Goal: Communication & Community: Answer question/provide support

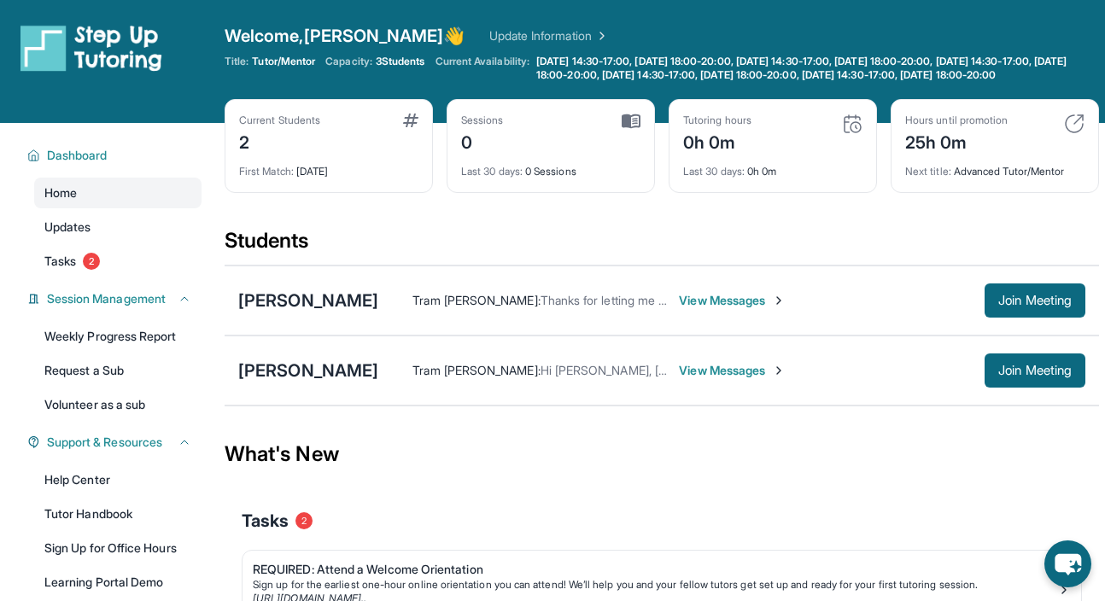
click at [688, 309] on span "View Messages" at bounding box center [732, 300] width 107 height 17
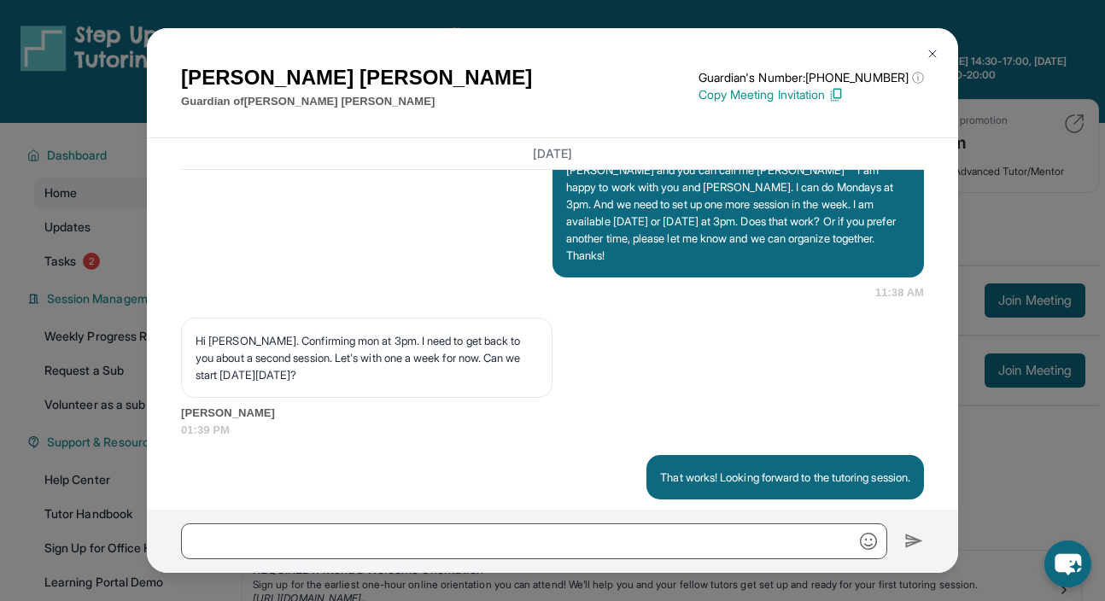
scroll to position [1759, 0]
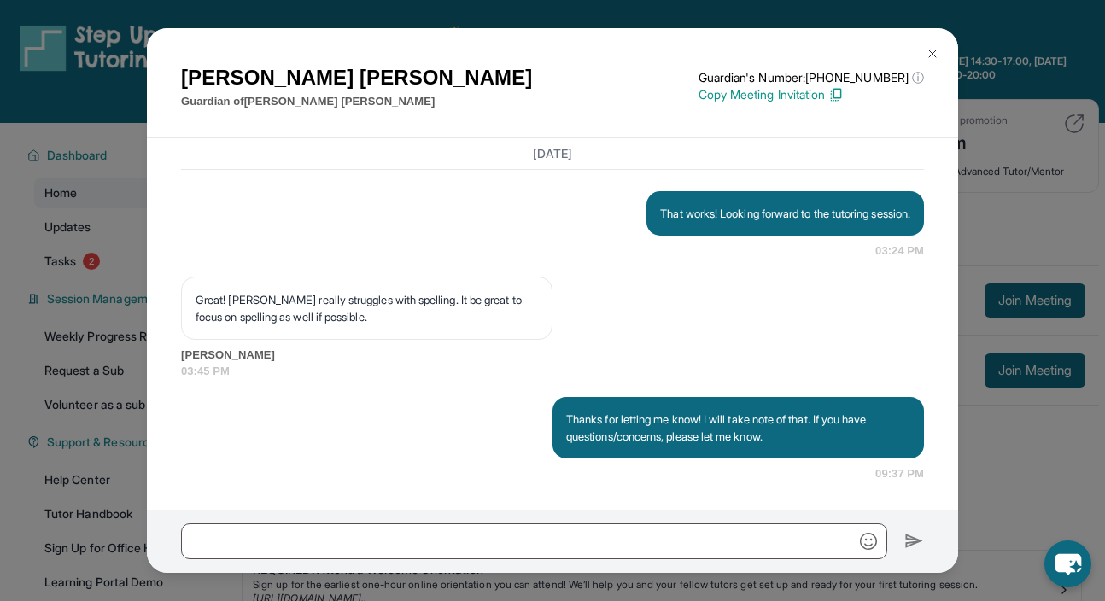
click at [934, 51] on img at bounding box center [933, 54] width 14 height 14
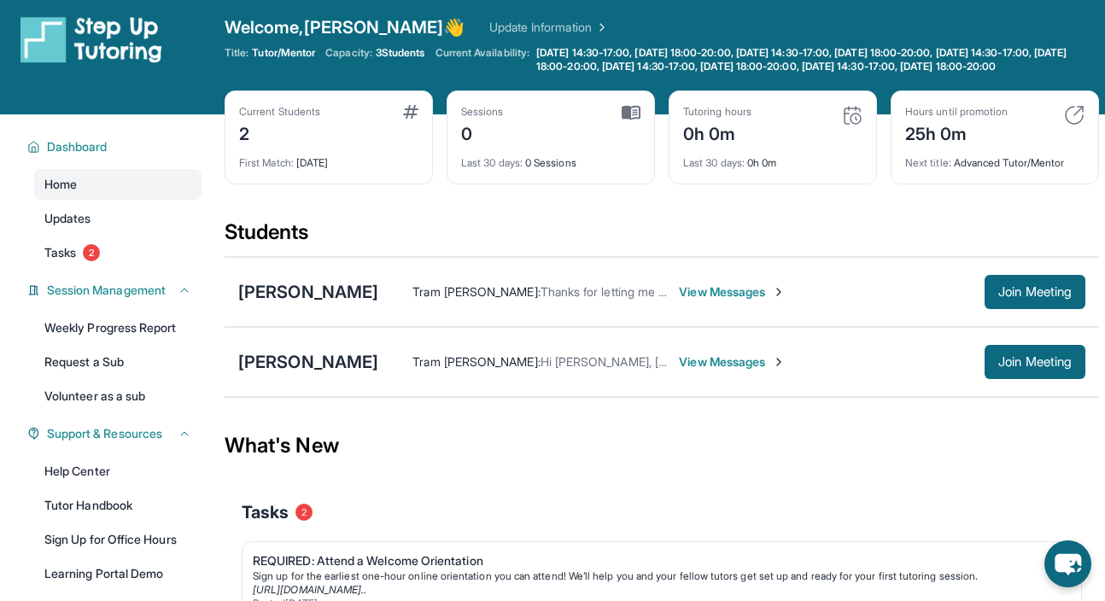
scroll to position [0, 0]
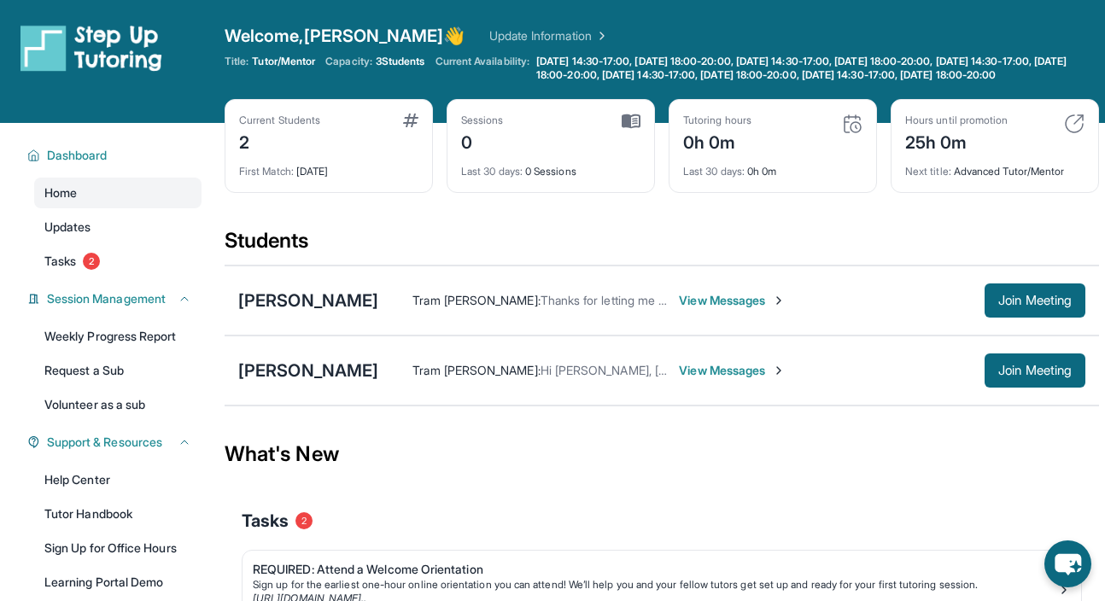
click at [754, 178] on div "Last 30 days : 0h 0m" at bounding box center [772, 167] width 179 height 24
click at [489, 34] on link "Update Information" at bounding box center [549, 35] width 120 height 17
click at [52, 267] on span "Tasks" at bounding box center [60, 261] width 32 height 17
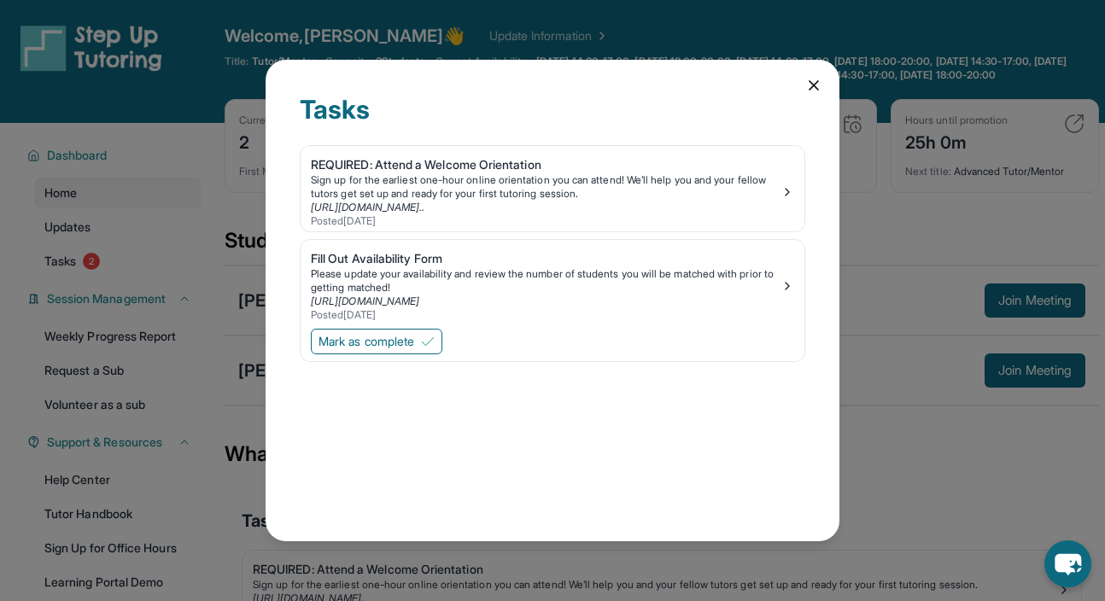
click at [813, 85] on icon at bounding box center [813, 85] width 9 height 9
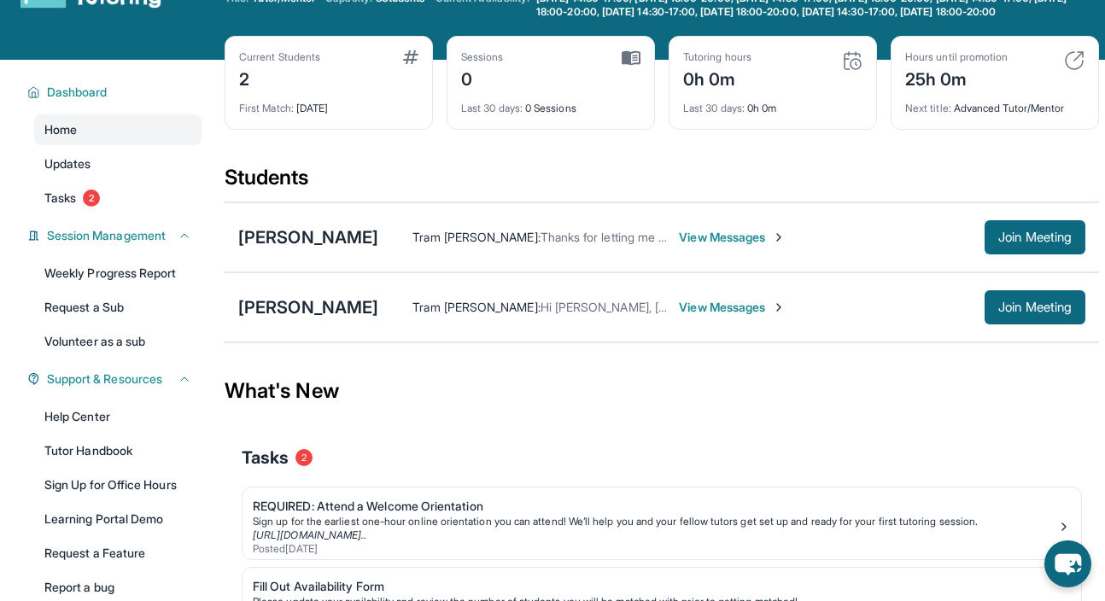
scroll to position [217, 0]
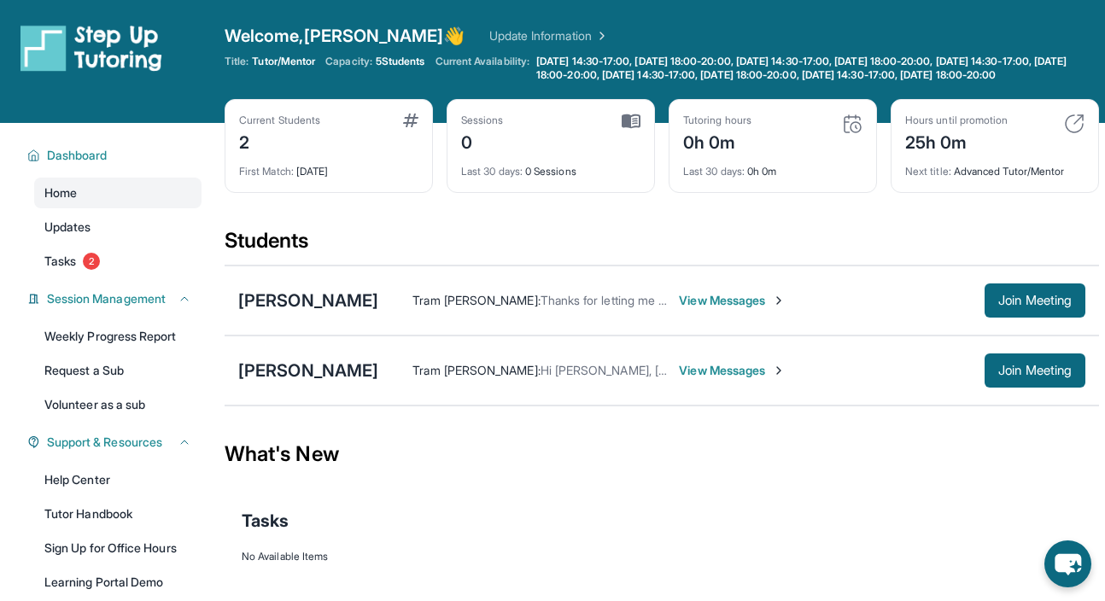
scroll to position [31, 0]
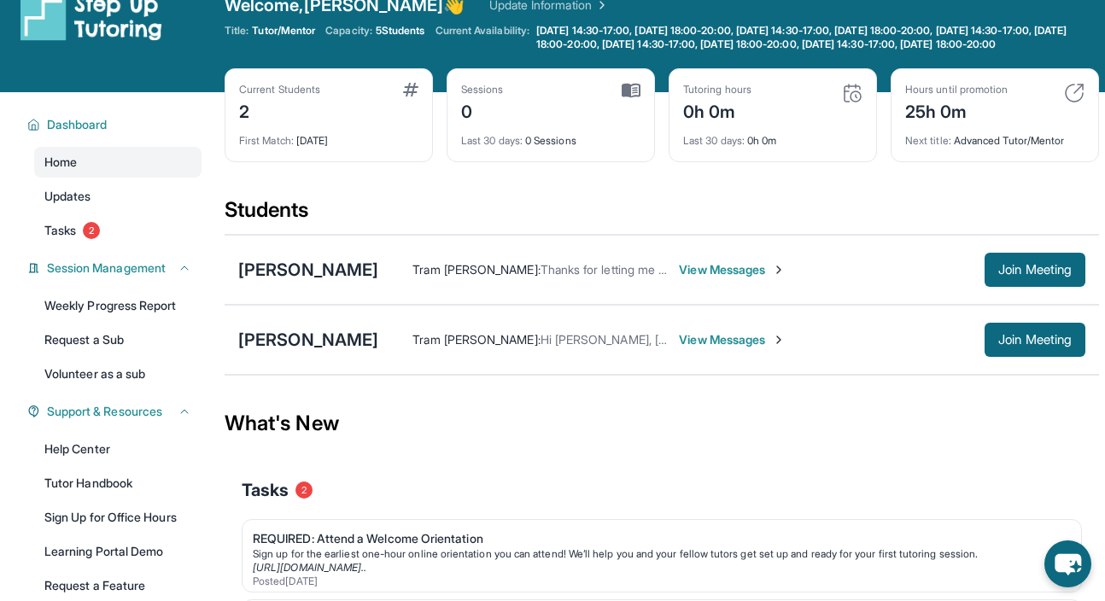
click at [698, 348] on span "View Messages" at bounding box center [732, 339] width 107 height 17
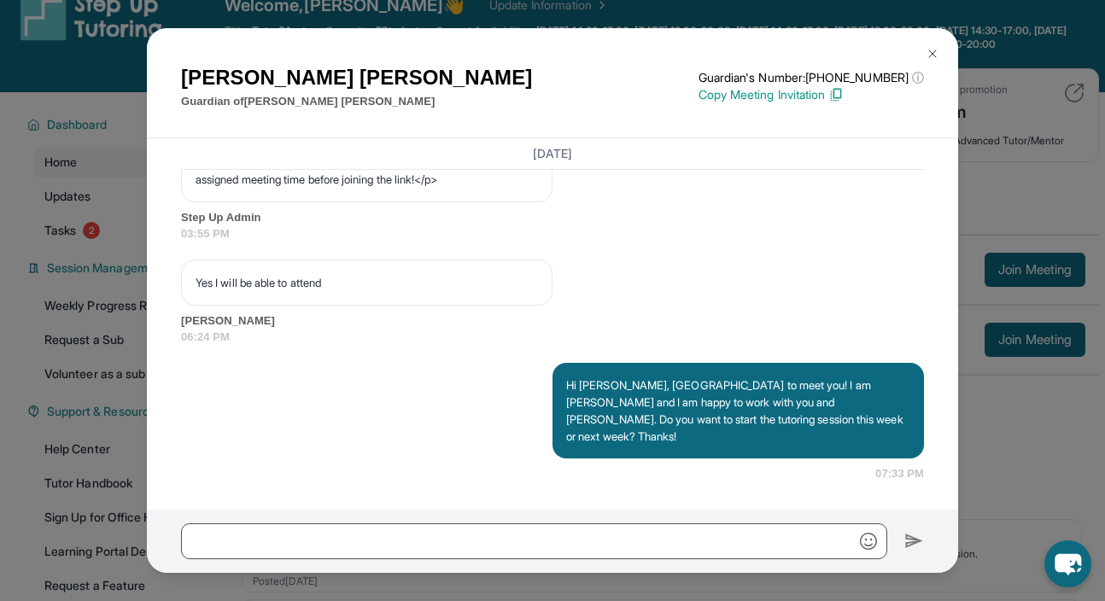
scroll to position [1160, 0]
click at [930, 54] on img at bounding box center [933, 54] width 14 height 14
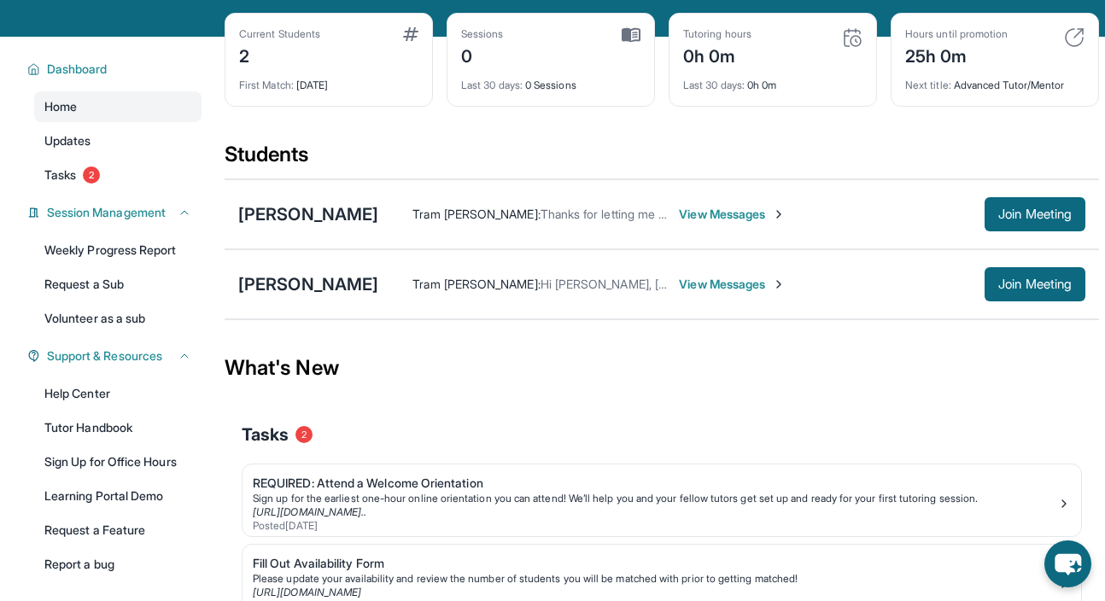
scroll to position [0, 0]
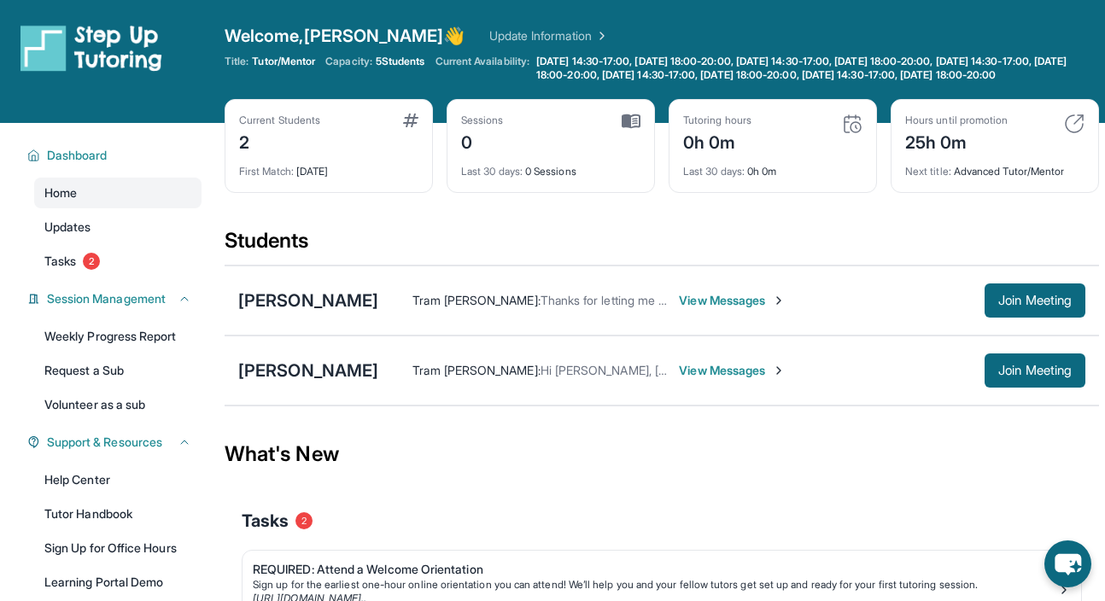
click at [708, 379] on span "View Messages" at bounding box center [732, 370] width 107 height 17
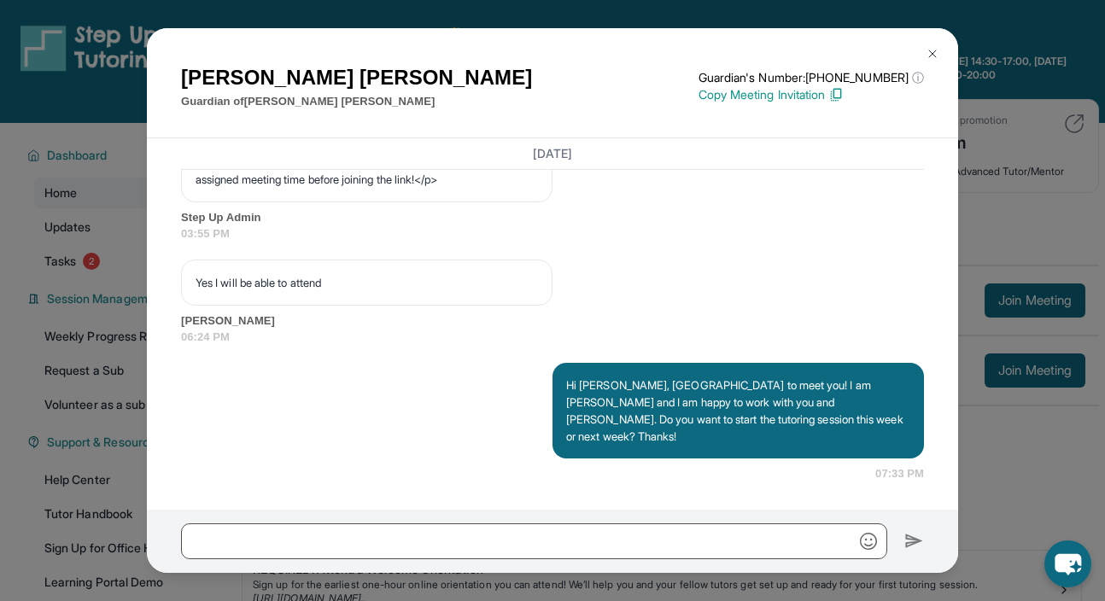
scroll to position [1160, 0]
click at [932, 52] on img at bounding box center [933, 54] width 14 height 14
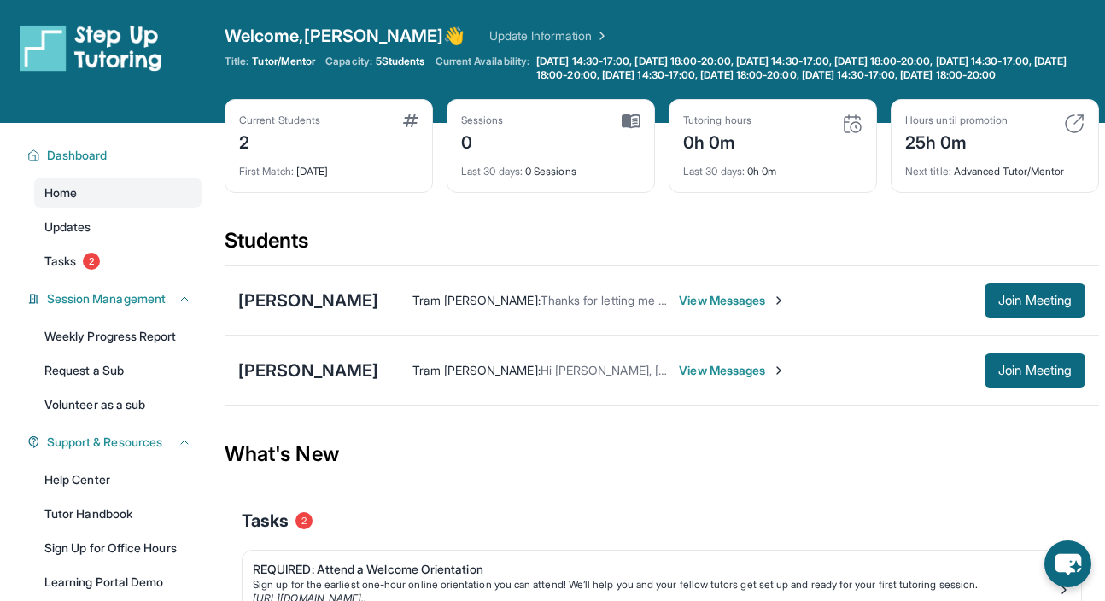
click at [703, 379] on span "View Messages" at bounding box center [732, 370] width 107 height 17
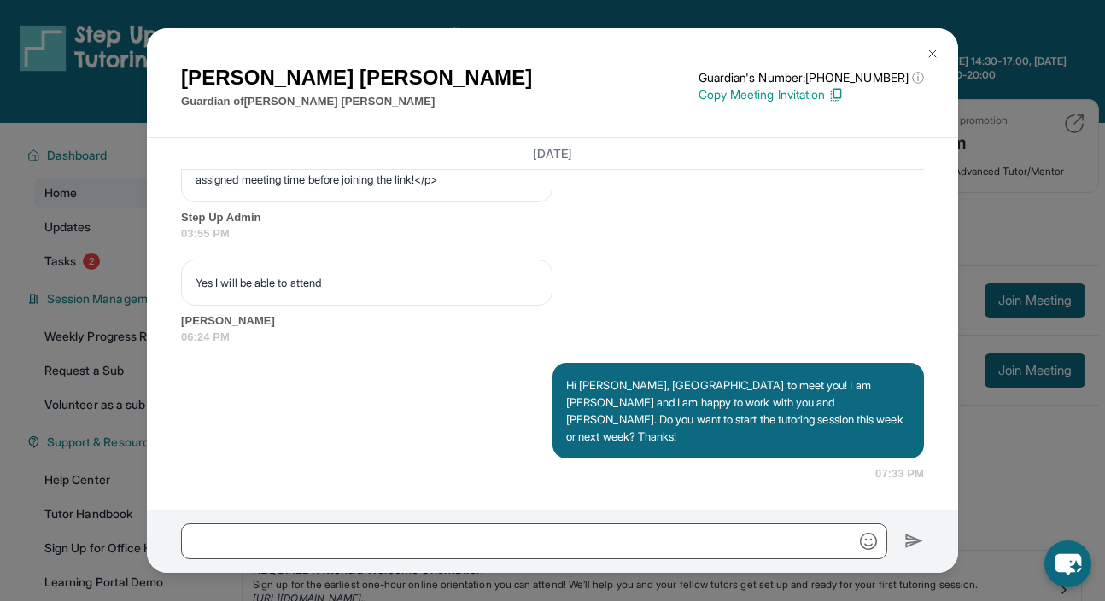
click at [927, 50] on img at bounding box center [933, 54] width 14 height 14
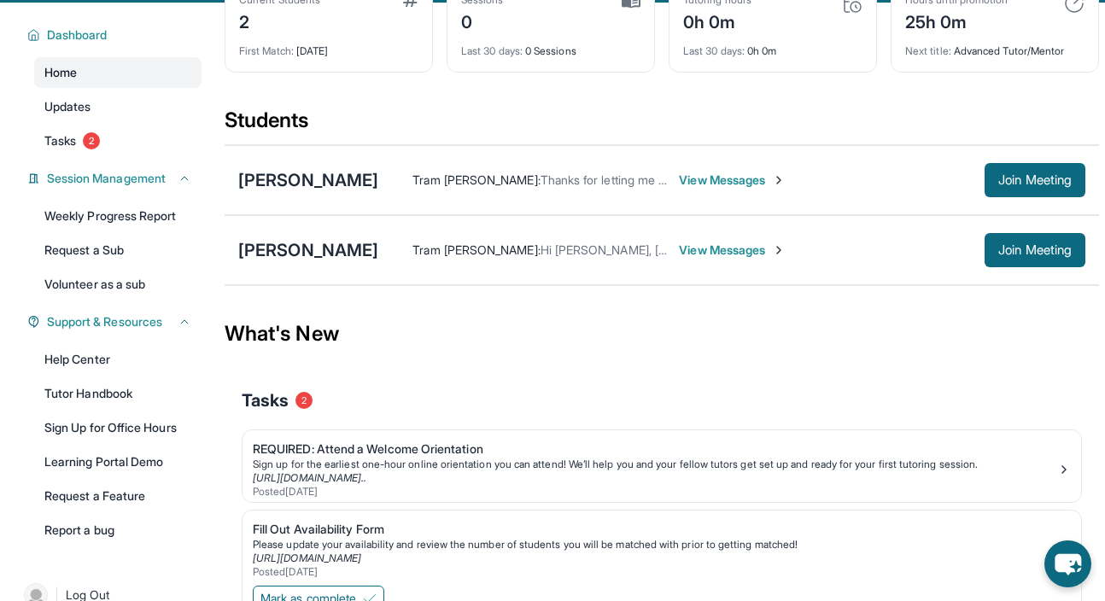
scroll to position [86, 0]
